Goal: Check status: Check status

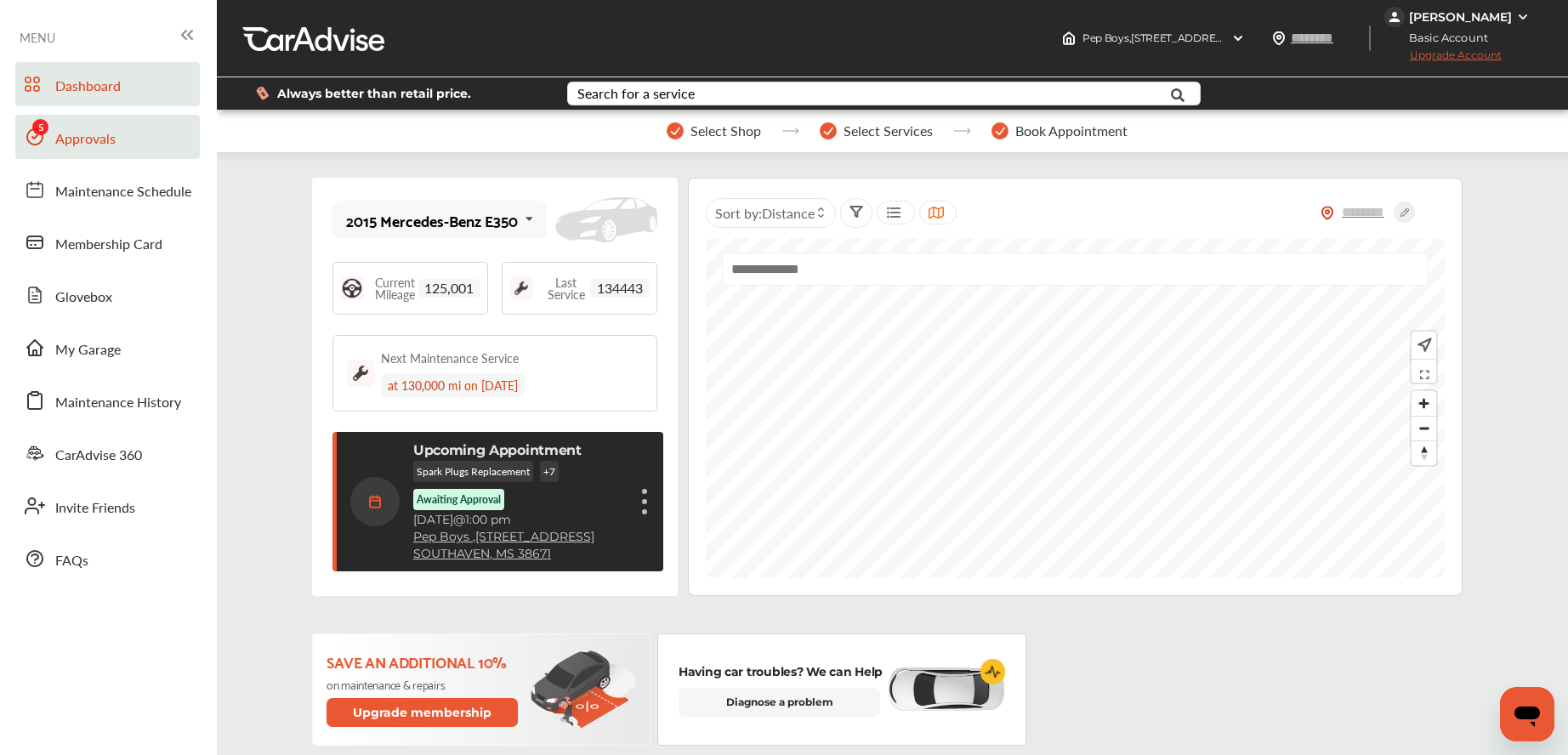
click at [122, 144] on link "Approvals" at bounding box center [107, 137] width 184 height 44
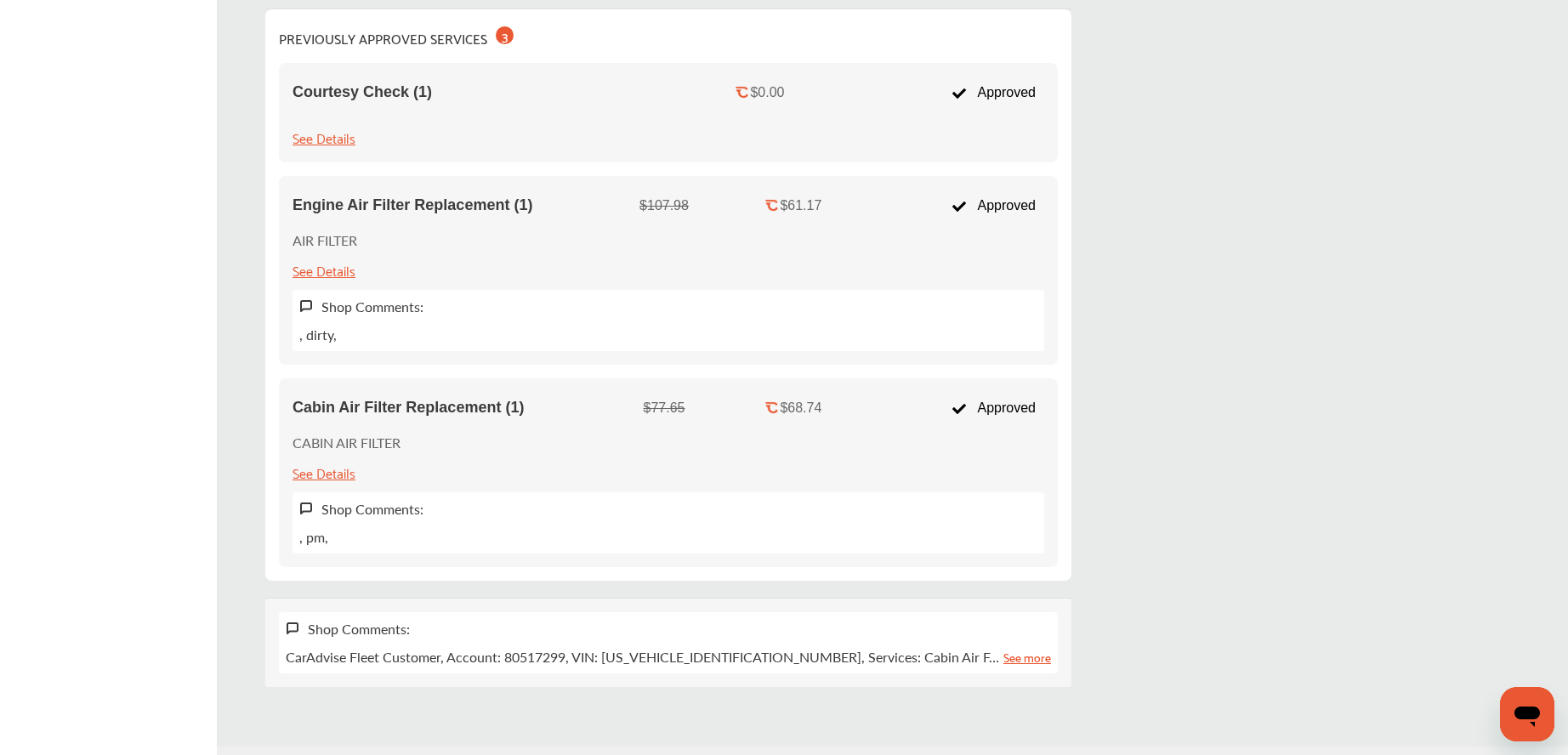
scroll to position [1326, 0]
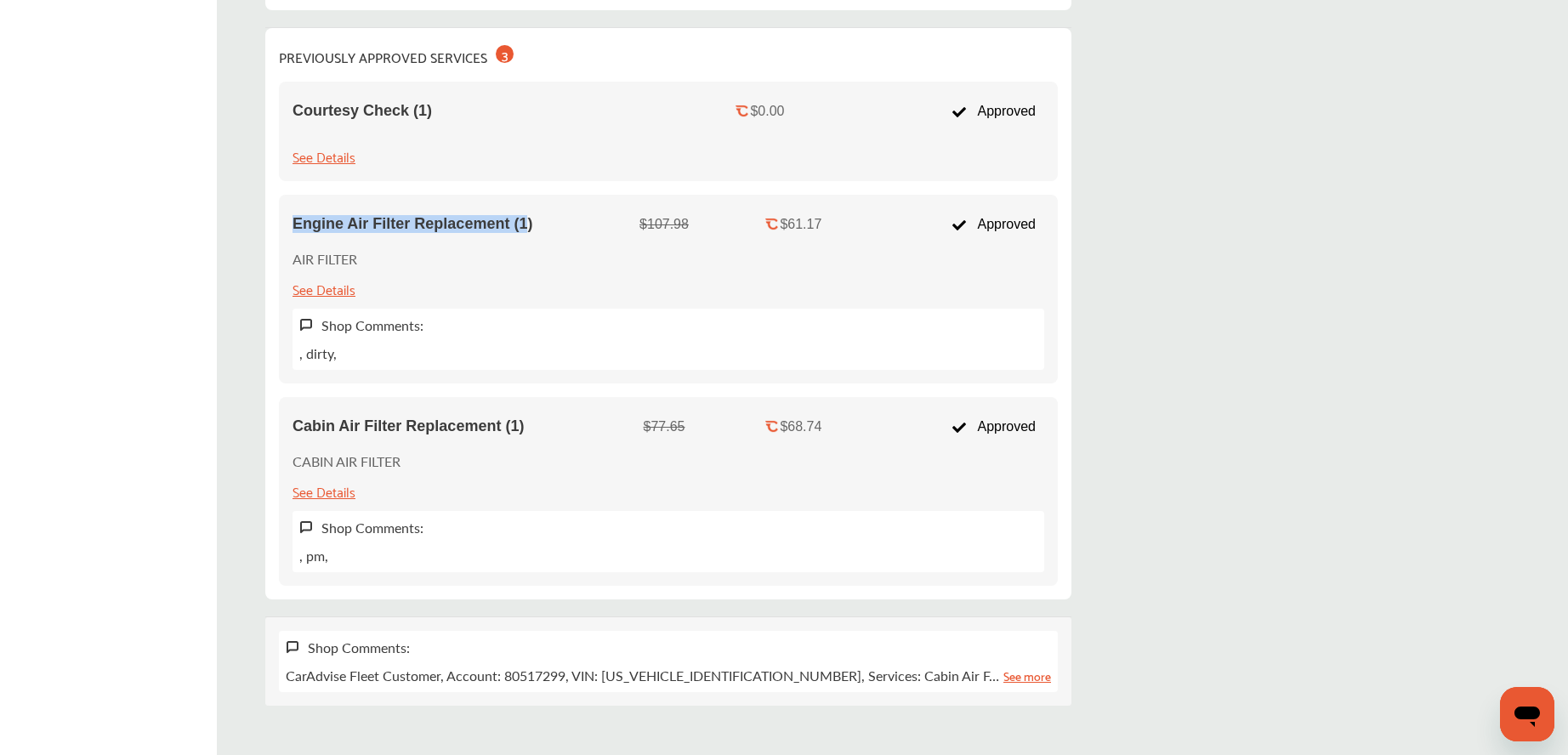
drag, startPoint x: 344, startPoint y: 224, endPoint x: 573, endPoint y: 222, distance: 229.0
click at [533, 222] on span "Engine Air Filter Replacement (1)" at bounding box center [412, 224] width 240 height 18
drag, startPoint x: 340, startPoint y: 223, endPoint x: 634, endPoint y: 233, distance: 294.2
click at [637, 233] on div "Engine Air Filter Replacement (1) $107.98 $61.17 Approved" at bounding box center [668, 224] width 752 height 32
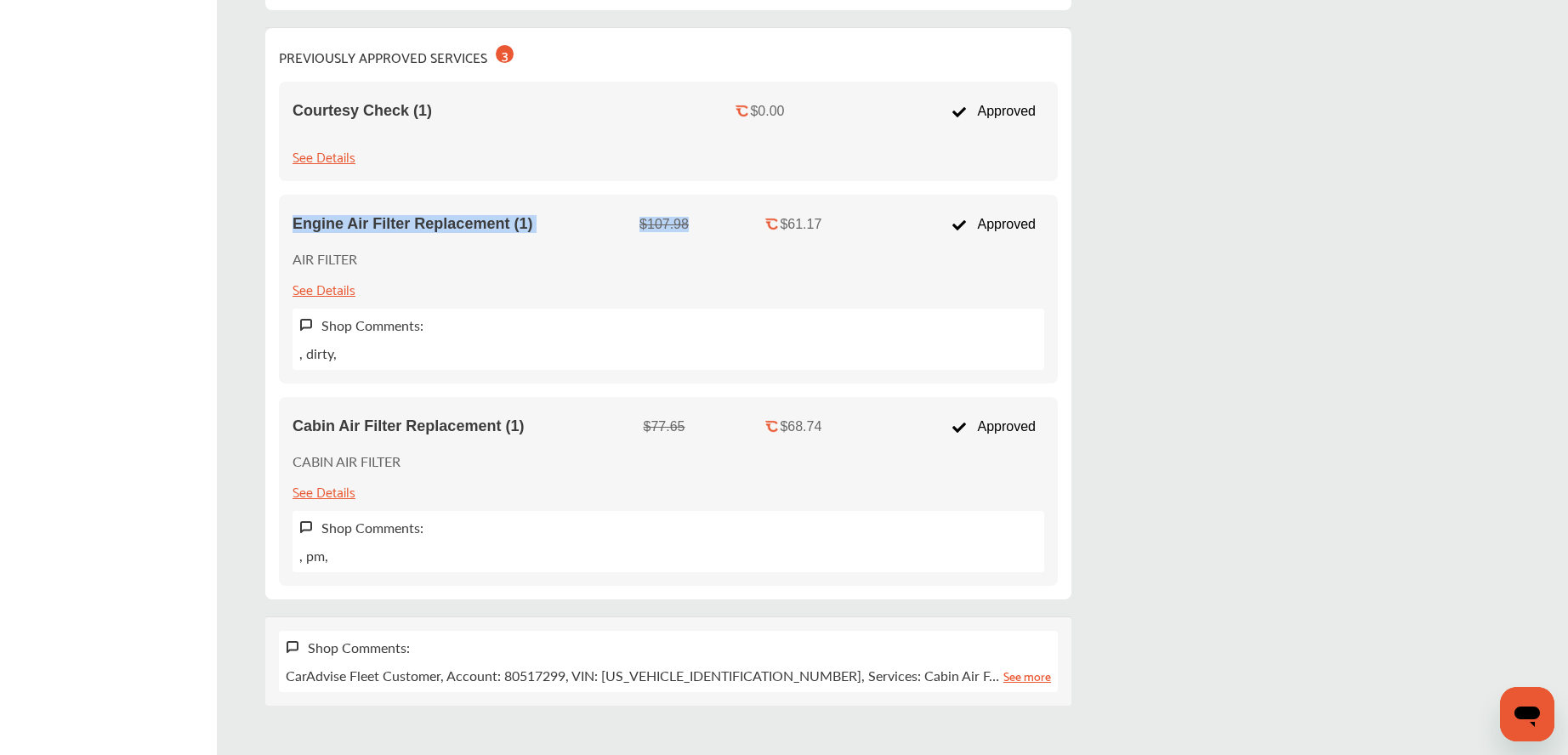
click at [549, 235] on div "Engine Air Filter Replacement (1)" at bounding box center [454, 224] width 323 height 32
drag, startPoint x: 352, startPoint y: 224, endPoint x: 606, endPoint y: 230, distance: 254.1
click at [641, 225] on div "Engine Air Filter Replacement (1) $107.98 $61.17 Approved" at bounding box center [668, 224] width 752 height 32
drag, startPoint x: 570, startPoint y: 239, endPoint x: 545, endPoint y: 245, distance: 25.7
click at [551, 244] on div "Engine Air Filter Replacement (1) $107.98 $61.17 Approved AIR FILTER See Detail…" at bounding box center [669, 288] width 779 height 189
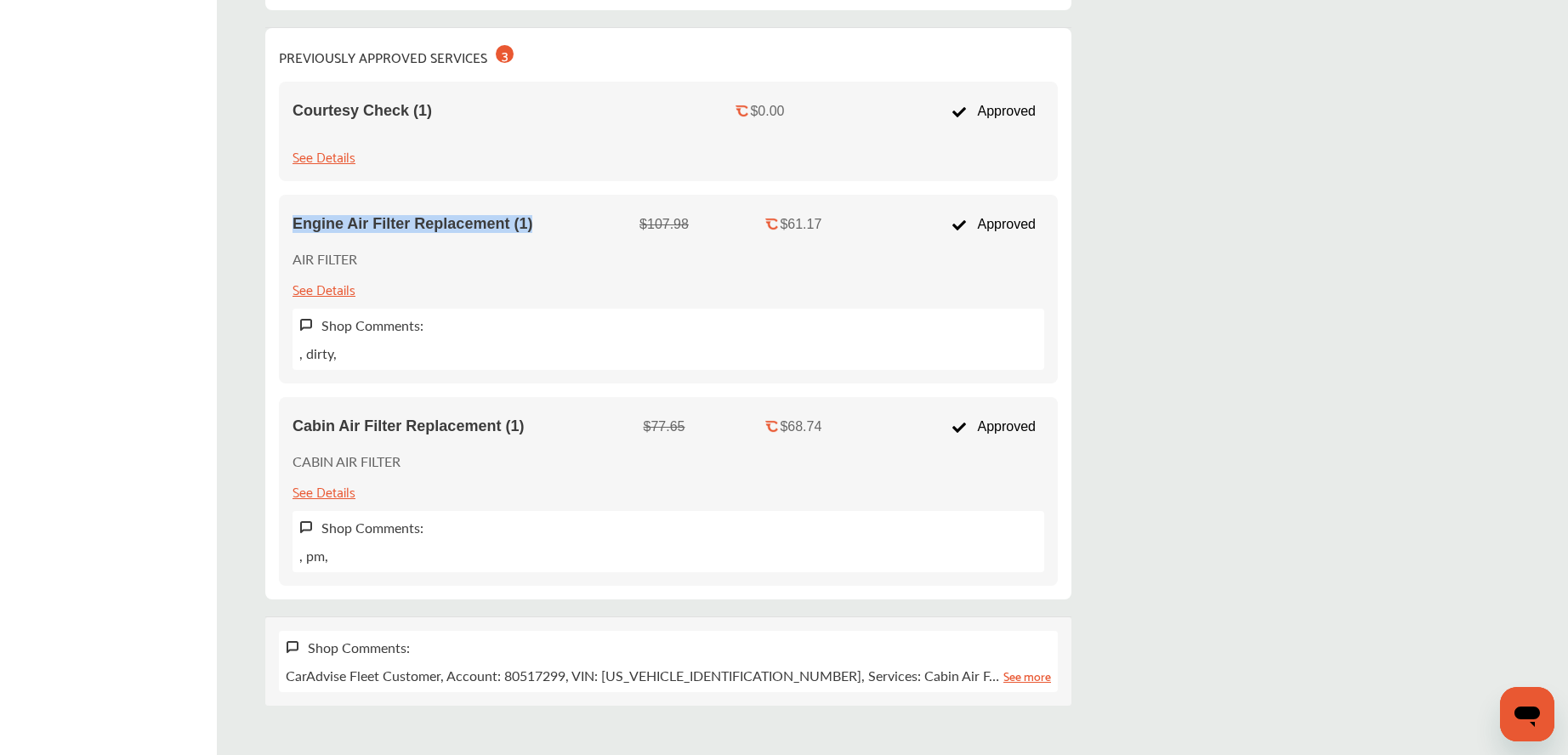
drag, startPoint x: 340, startPoint y: 224, endPoint x: 621, endPoint y: 225, distance: 281.0
click at [621, 225] on div "Engine Air Filter Replacement (1) $107.98 $61.17 Approved" at bounding box center [668, 224] width 752 height 32
drag, startPoint x: 590, startPoint y: 227, endPoint x: 496, endPoint y: 272, distance: 104.2
click at [577, 229] on div "Engine Air Filter Replacement (1)" at bounding box center [454, 224] width 323 height 18
drag, startPoint x: 343, startPoint y: 424, endPoint x: 605, endPoint y: 435, distance: 262.2
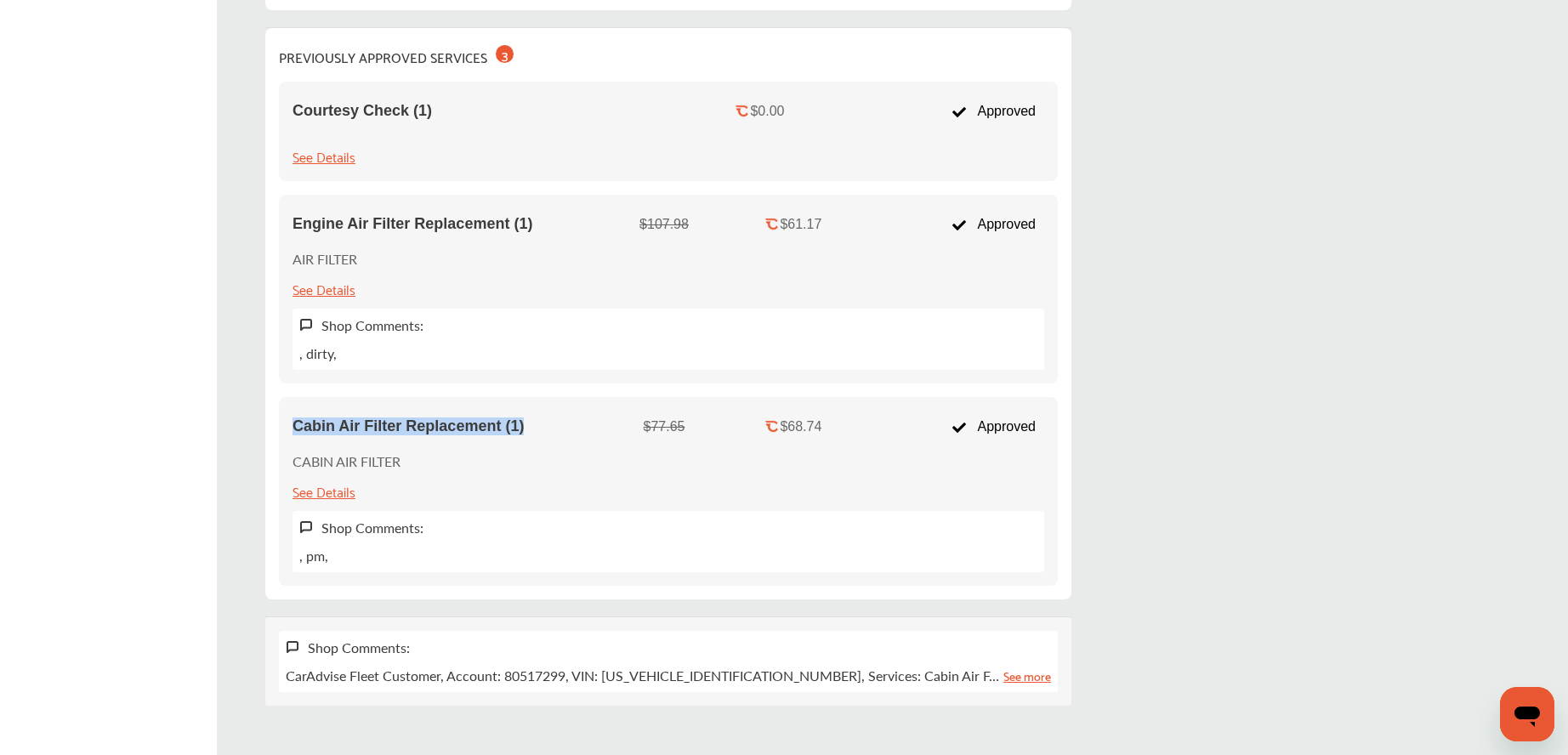
click at [608, 435] on div "Cabin Air Filter Replacement (1)" at bounding box center [454, 426] width 323 height 32
drag, startPoint x: 587, startPoint y: 437, endPoint x: 559, endPoint y: 426, distance: 30.1
click at [584, 437] on div "Cabin Air Filter Replacement (1)" at bounding box center [454, 426] width 323 height 32
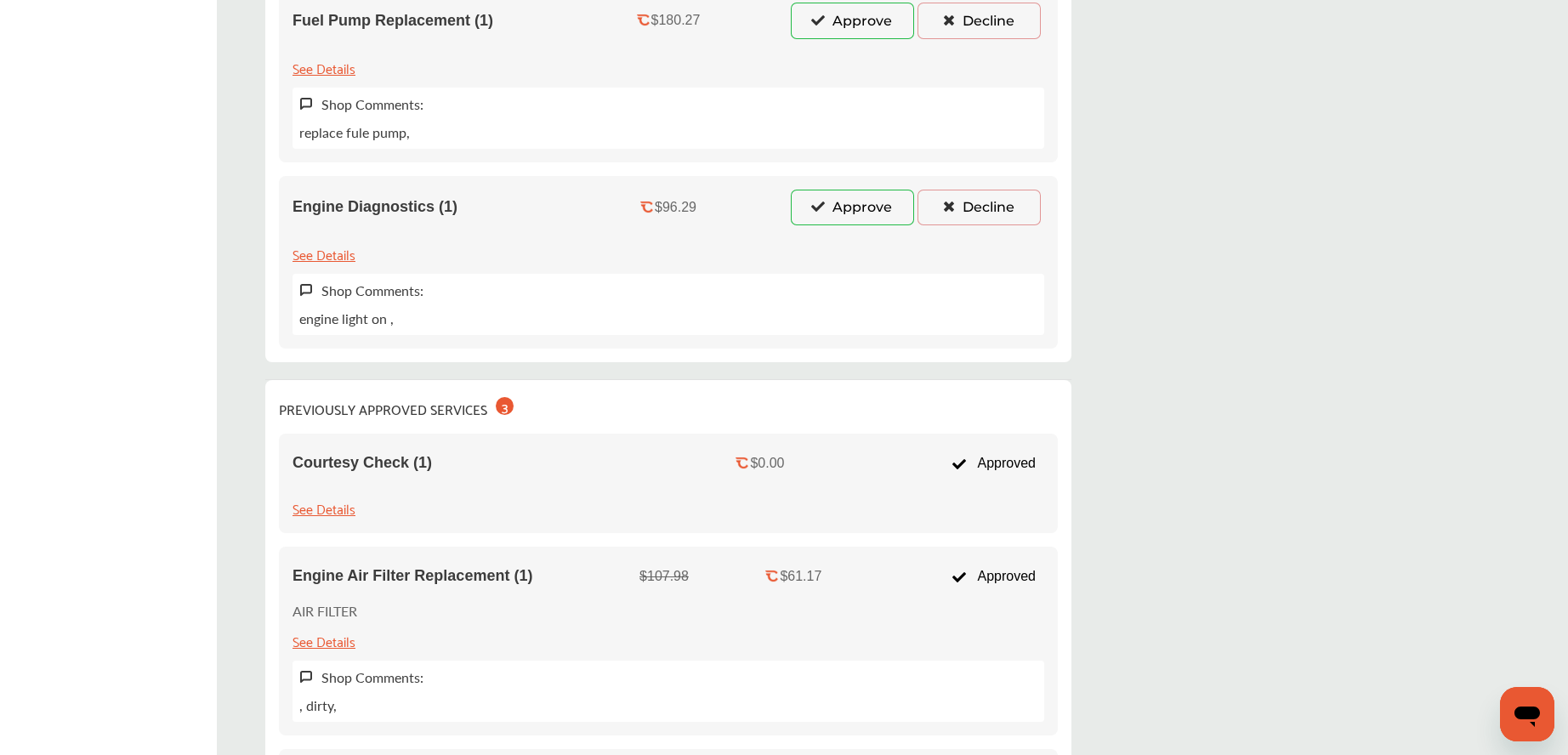
scroll to position [1358, 0]
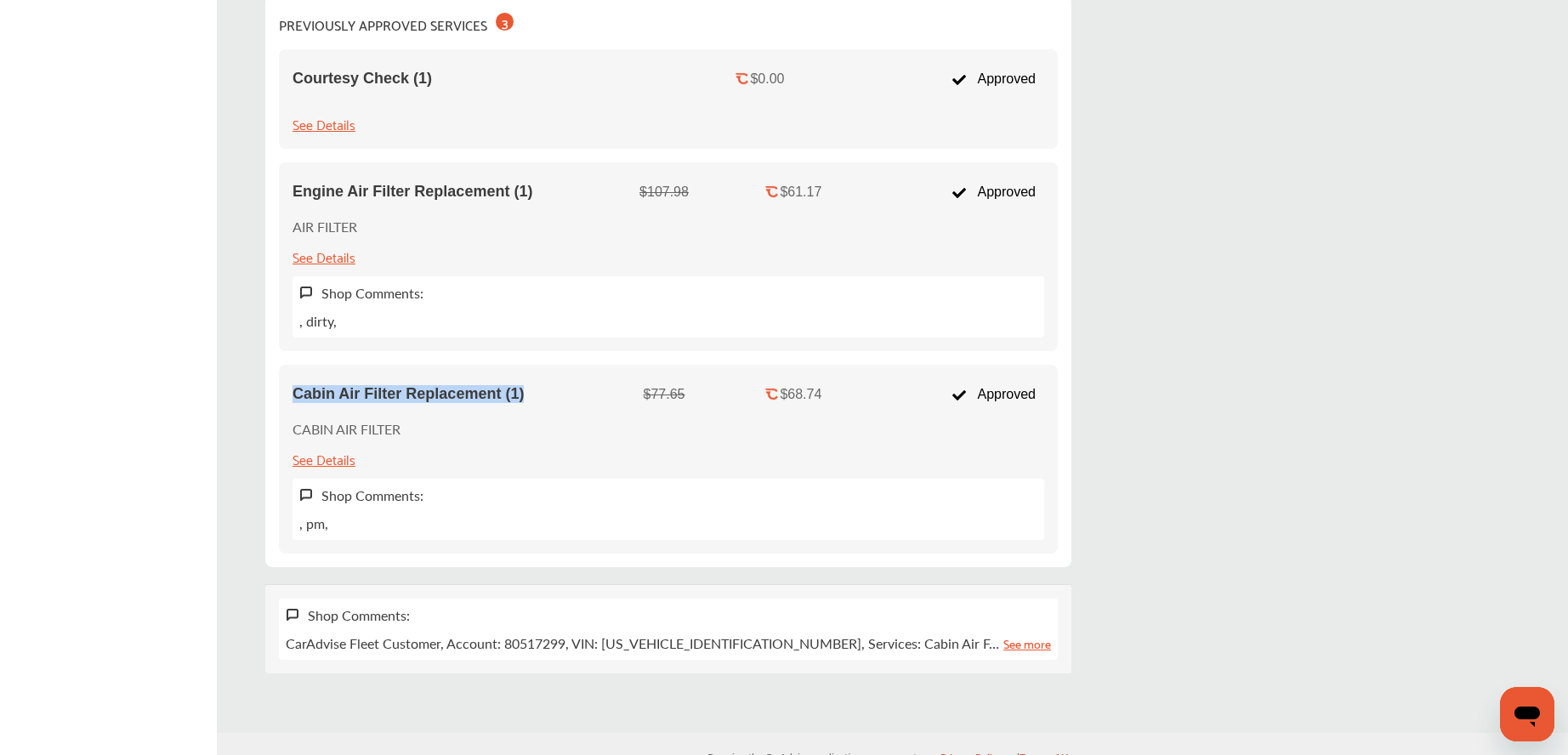
drag, startPoint x: 337, startPoint y: 393, endPoint x: 591, endPoint y: 398, distance: 254.0
click at [611, 402] on div "Cabin Air Filter Replacement (1) $77.65 $68.74 Approved CABIN AIR FILTER See De…" at bounding box center [669, 459] width 779 height 189
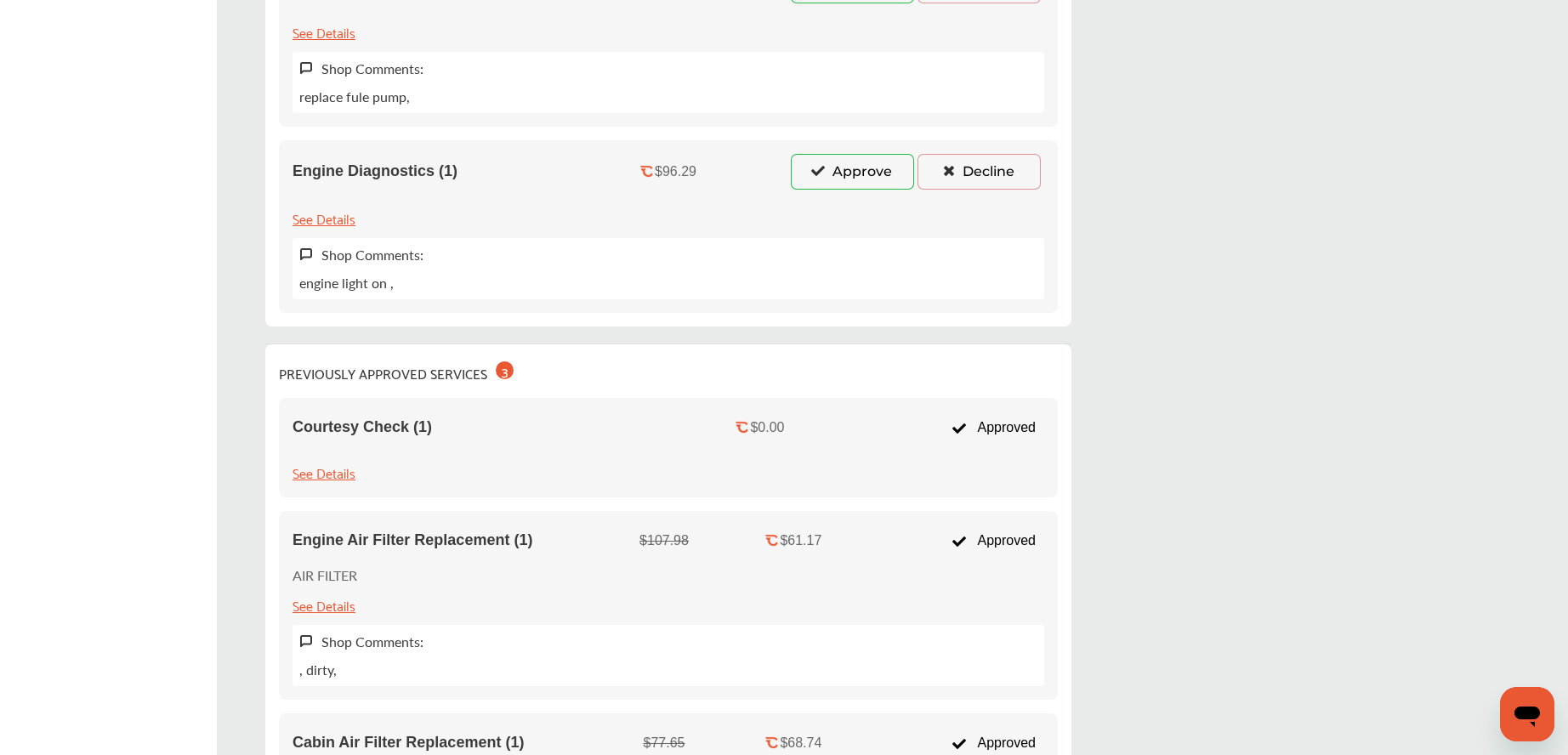
click at [523, 260] on div "Shop Comments: engine light on ," at bounding box center [668, 268] width 752 height 61
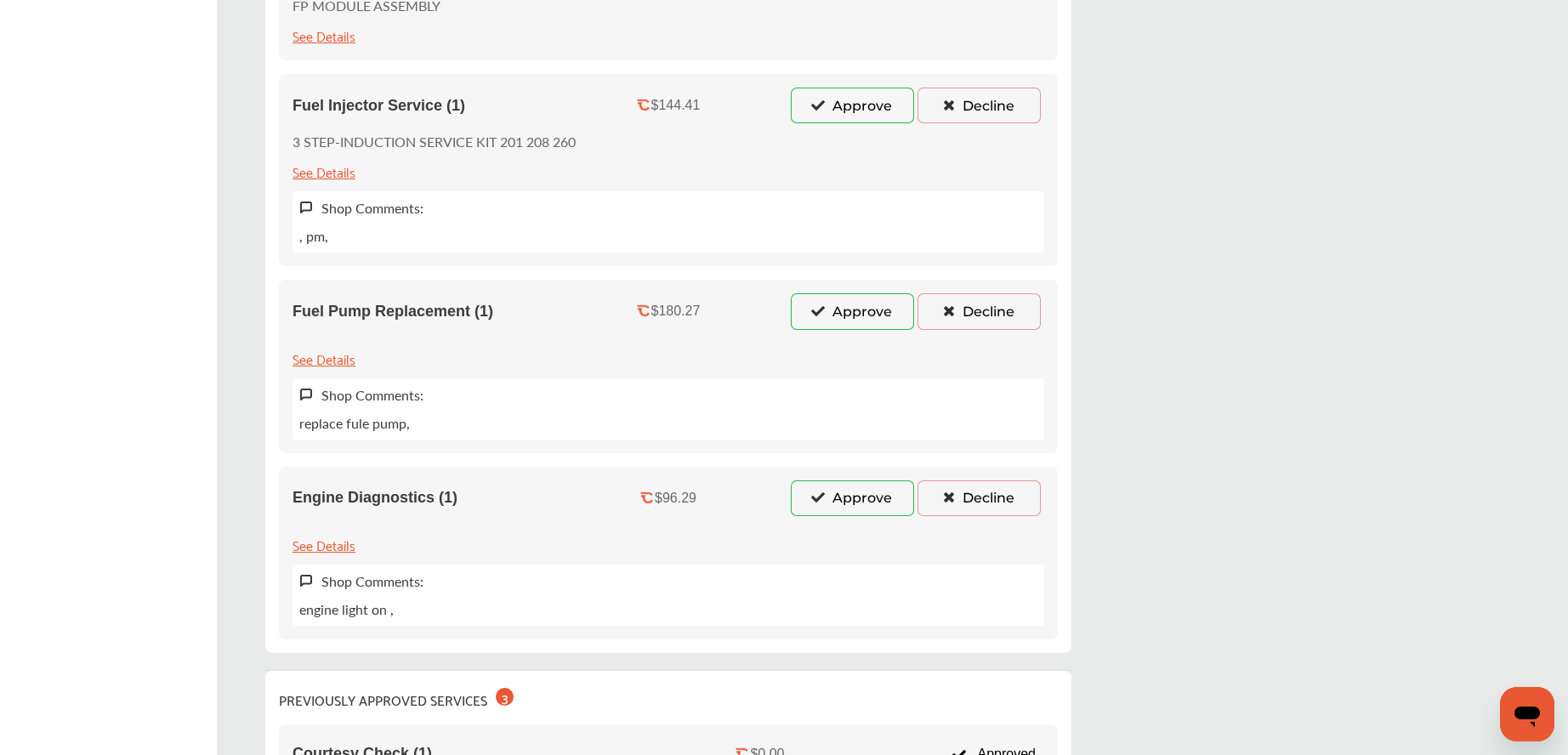
scroll to position [1398, 0]
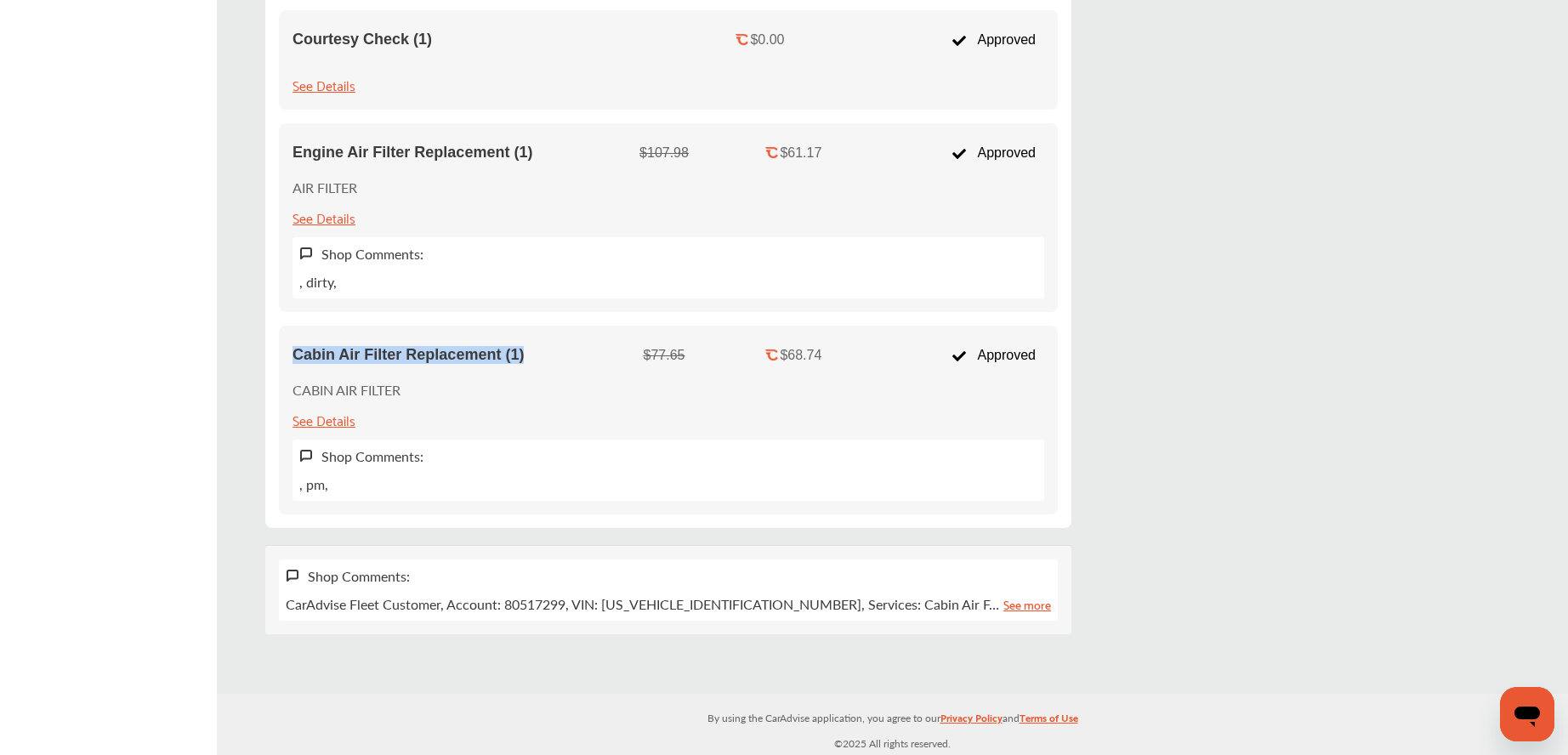
drag, startPoint x: 339, startPoint y: 352, endPoint x: 605, endPoint y: 369, distance: 266.5
click at [606, 371] on div "Cabin Air Filter Replacement (1) $77.65 $68.74 Approved CABIN AIR FILTER See De…" at bounding box center [669, 419] width 779 height 189
click at [603, 369] on div "Cabin Air Filter Replacement (1)" at bounding box center [454, 355] width 323 height 32
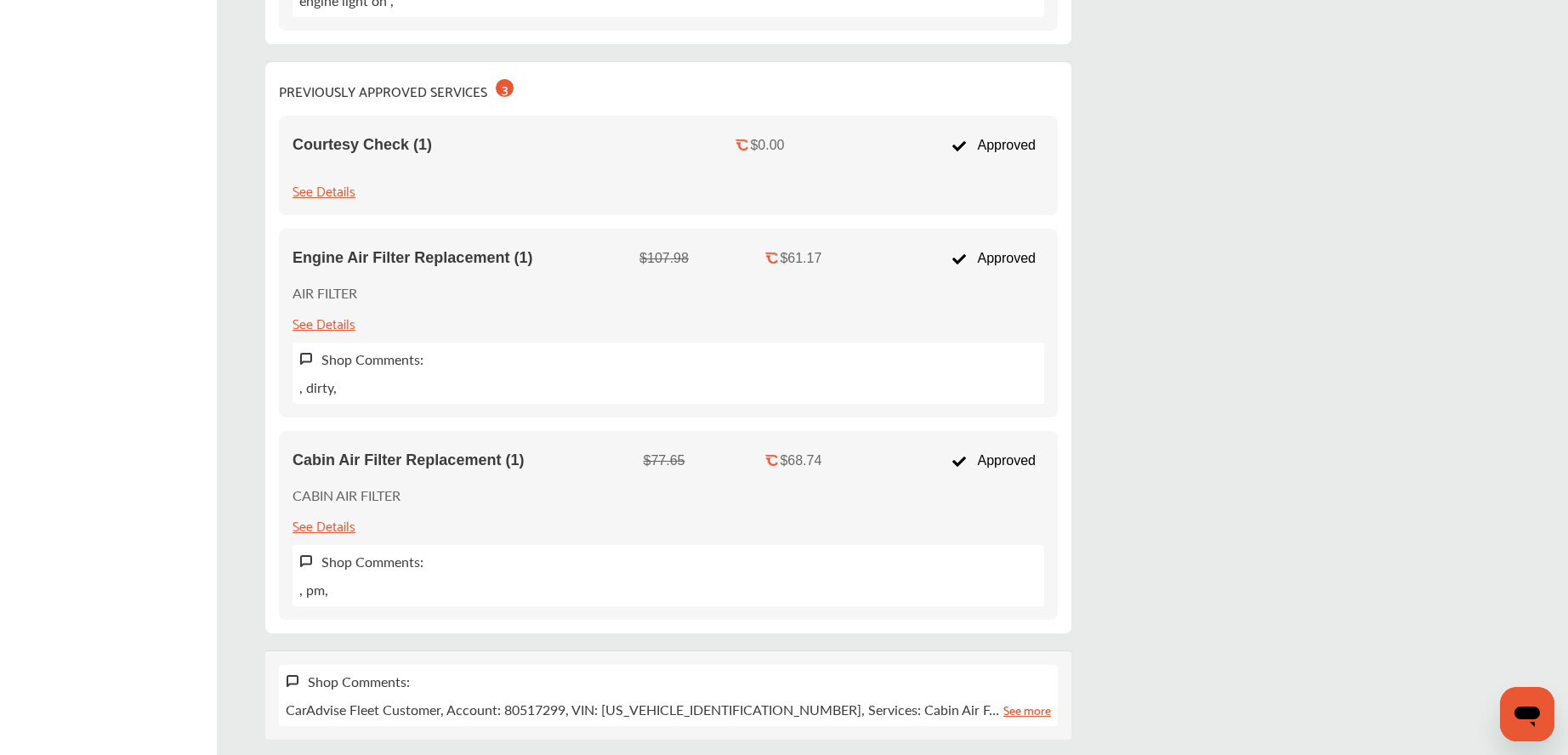
scroll to position [1247, 0]
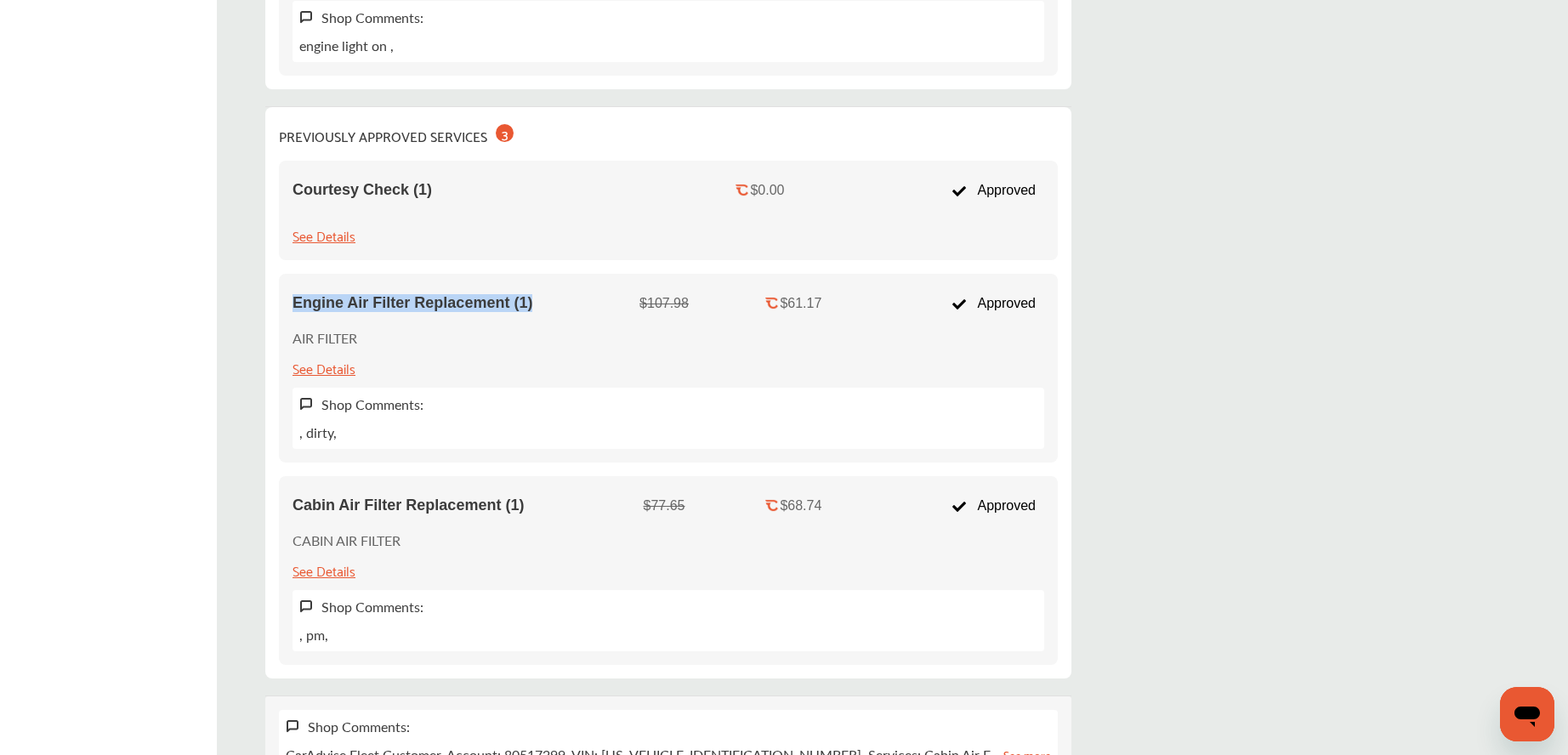
drag, startPoint x: 358, startPoint y: 300, endPoint x: 591, endPoint y: 305, distance: 233.1
click at [591, 305] on div "Engine Air Filter Replacement (1)" at bounding box center [454, 303] width 323 height 18
drag, startPoint x: 589, startPoint y: 306, endPoint x: 559, endPoint y: 326, distance: 36.1
click at [590, 306] on div "Engine Air Filter Replacement (1)" at bounding box center [454, 303] width 323 height 18
drag, startPoint x: 346, startPoint y: 502, endPoint x: 566, endPoint y: 485, distance: 220.7
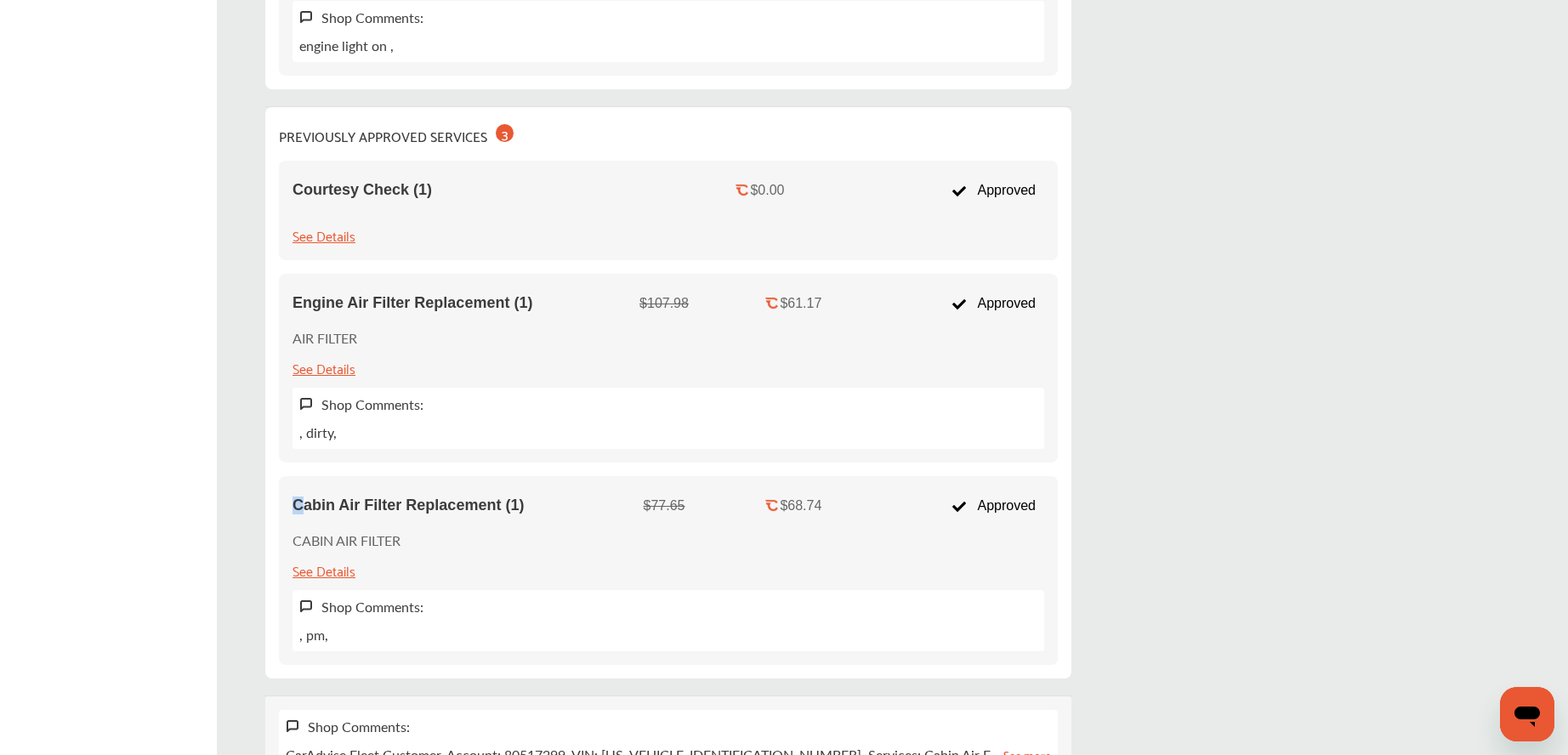
click at [565, 485] on div "Cabin Air Filter Replacement (1) $77.65 $68.74 Approved CABIN AIR FILTER See De…" at bounding box center [669, 570] width 779 height 189
click at [524, 460] on div "Engine Air Filter Replacement (1) $107.98 $61.17 Approved AIR FILTER See Detail…" at bounding box center [669, 367] width 779 height 189
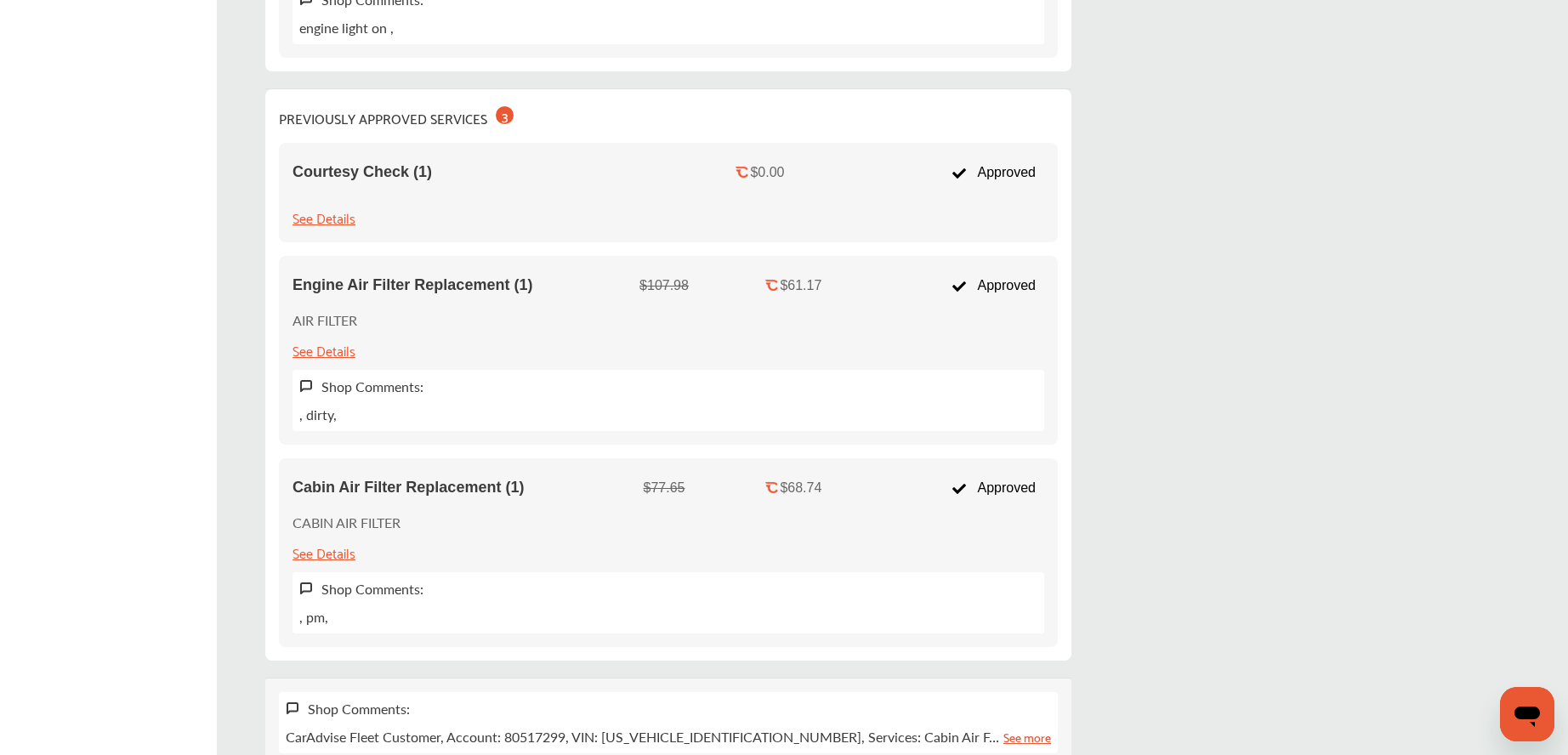
scroll to position [1267, 0]
drag, startPoint x: 342, startPoint y: 283, endPoint x: 610, endPoint y: 288, distance: 268.0
click at [612, 288] on div "Engine Air Filter Replacement (1)" at bounding box center [454, 282] width 323 height 18
click at [579, 288] on div "Engine Air Filter Replacement (1)" at bounding box center [454, 282] width 323 height 18
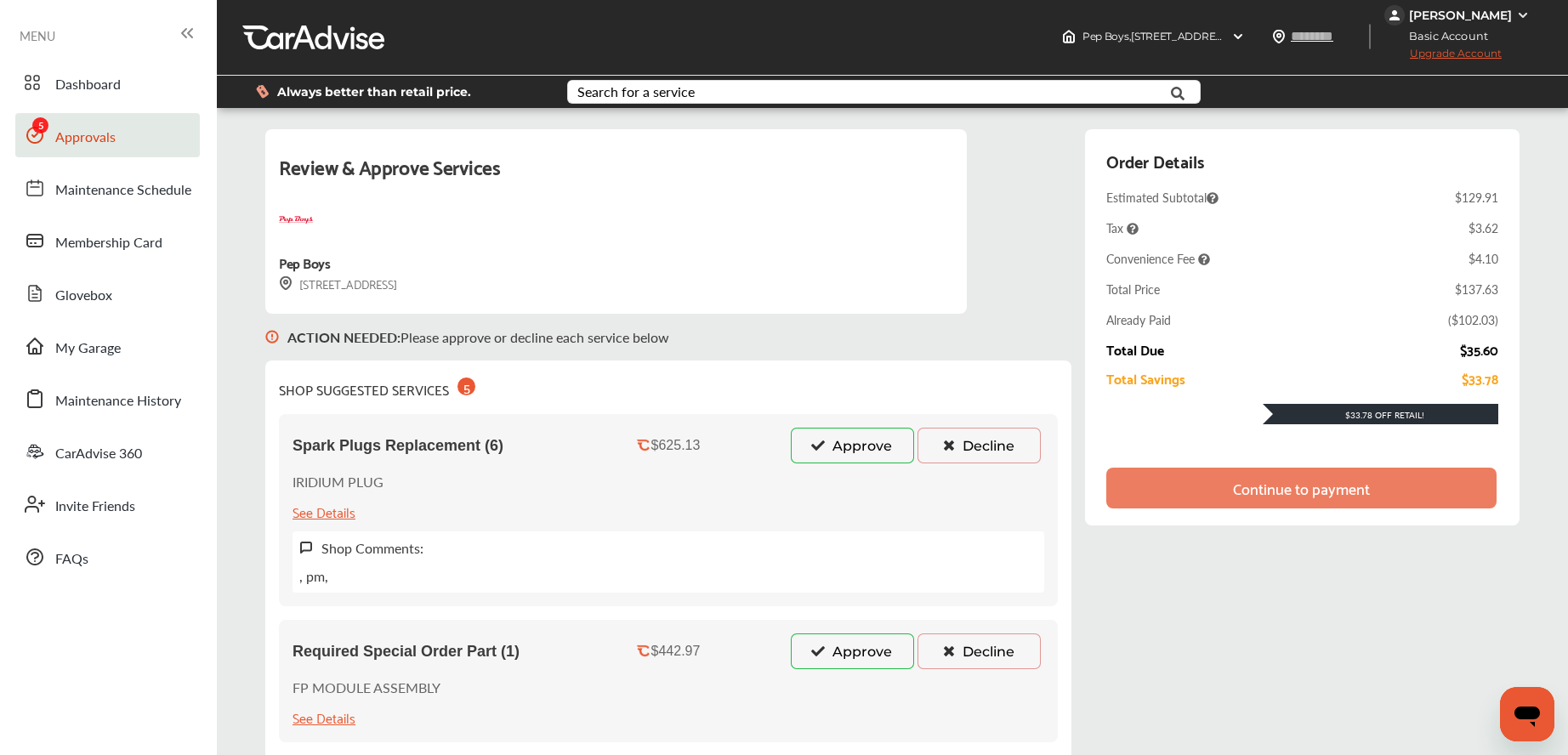
scroll to position [0, 0]
